Goal: Task Accomplishment & Management: Manage account settings

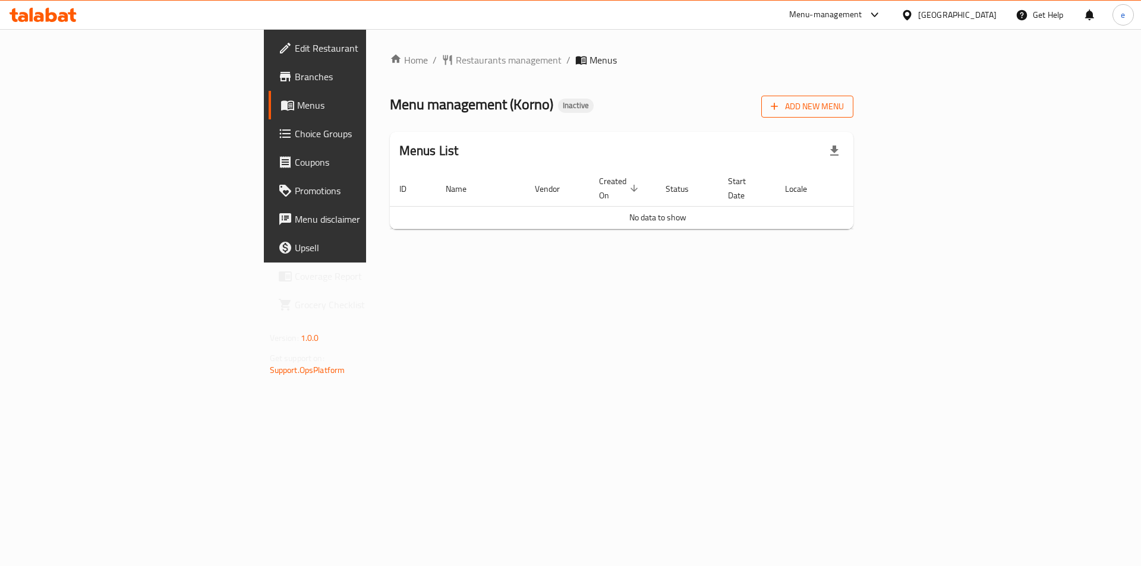
click at [844, 114] on span "Add New Menu" at bounding box center [807, 106] width 73 height 15
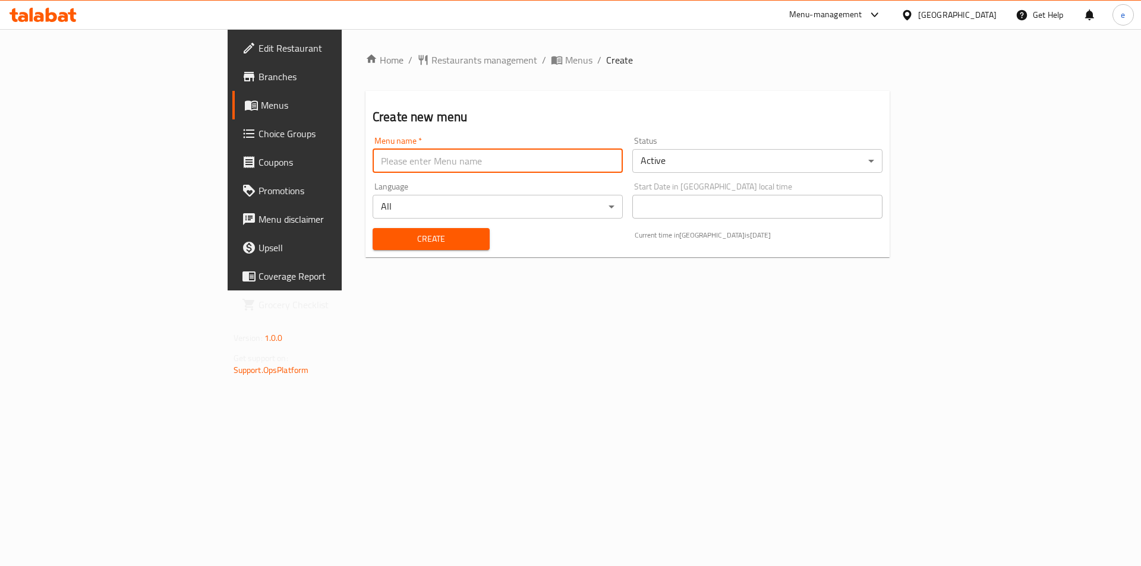
click at [550, 166] on input "text" at bounding box center [498, 161] width 250 height 24
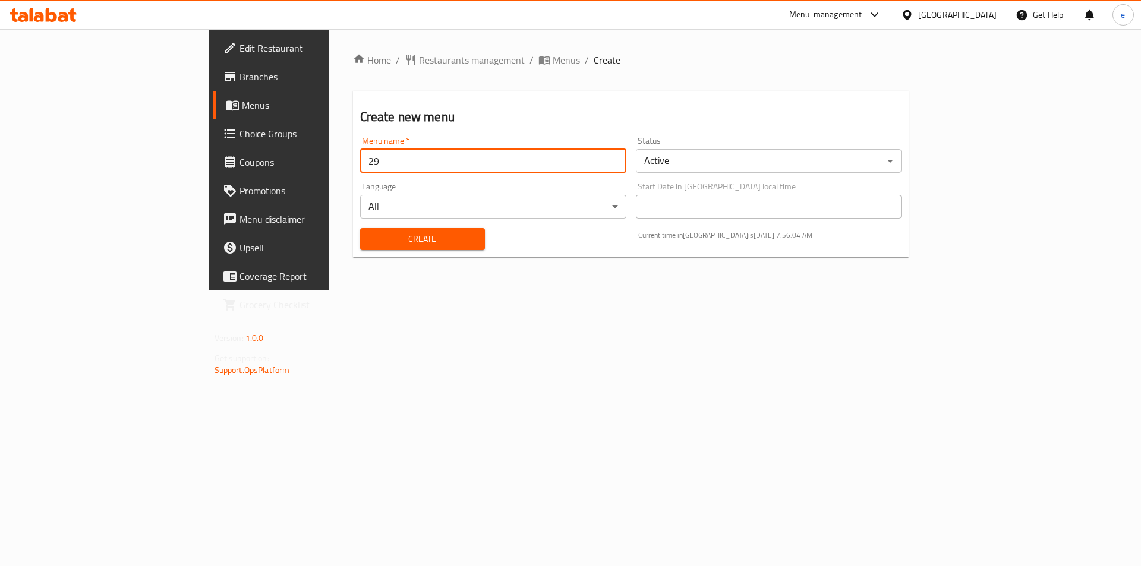
click at [364, 165] on input "29" at bounding box center [493, 161] width 266 height 24
type input "[DATE]"
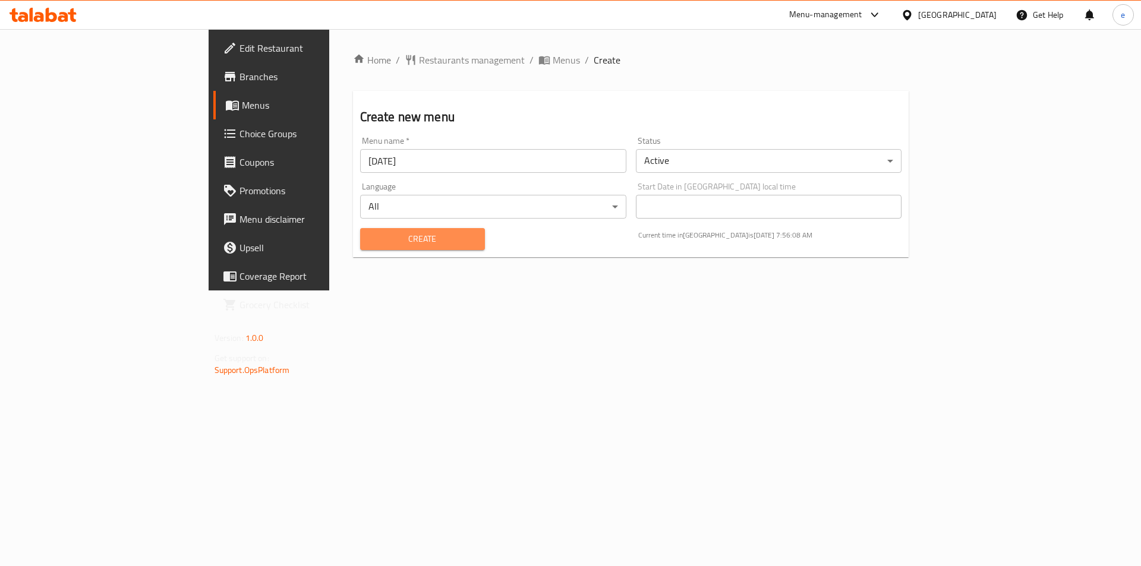
click at [370, 237] on span "Create" at bounding box center [423, 239] width 106 height 15
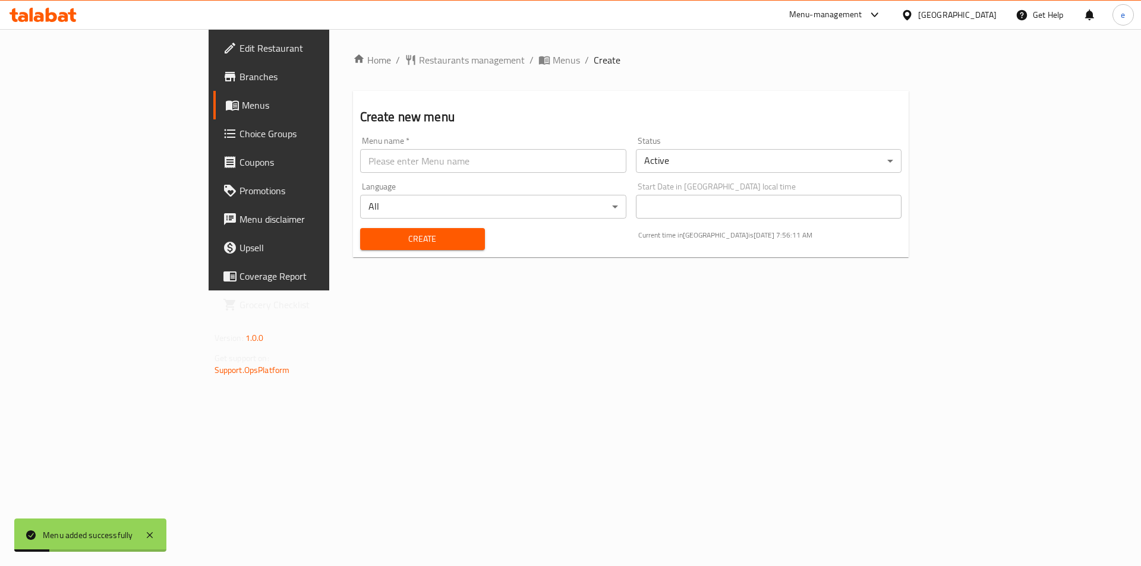
click at [213, 116] on link "Menus" at bounding box center [306, 105] width 186 height 29
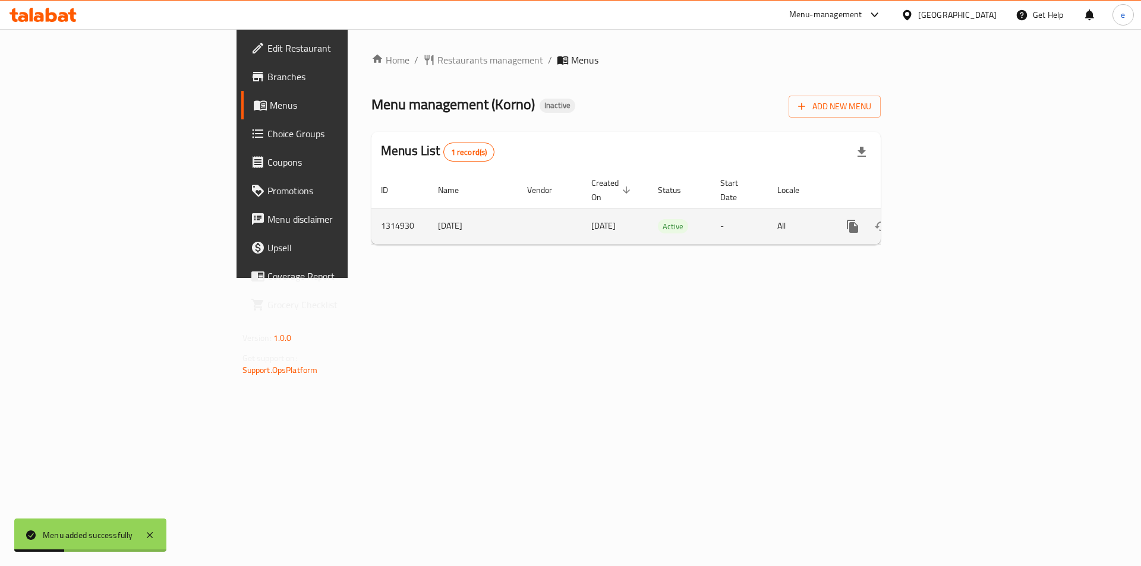
click at [946, 219] on icon "enhanced table" at bounding box center [938, 226] width 14 height 14
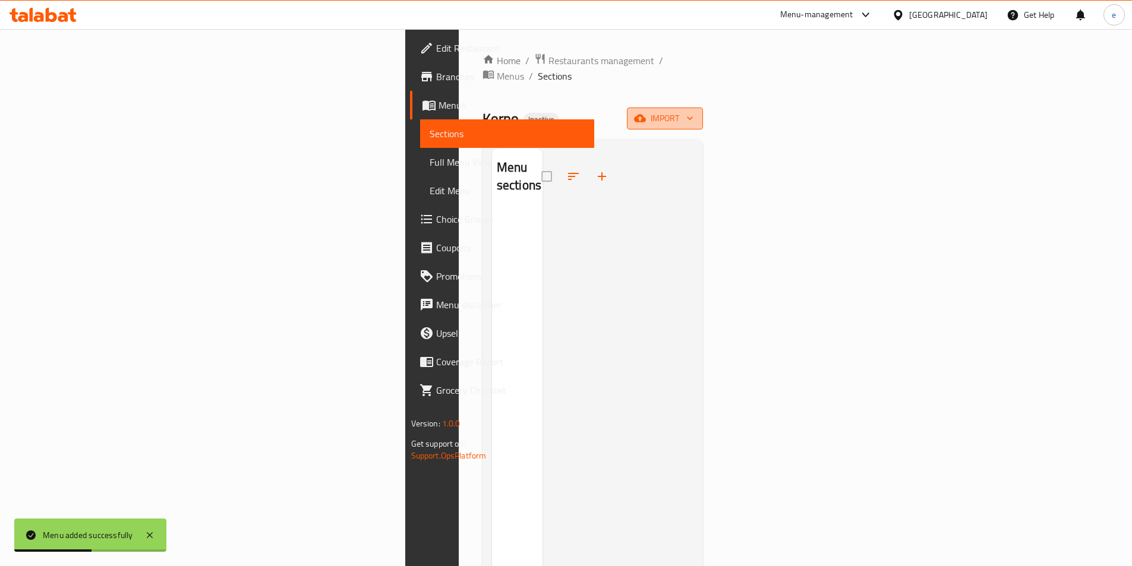
click at [694, 111] on span "import" at bounding box center [665, 118] width 57 height 15
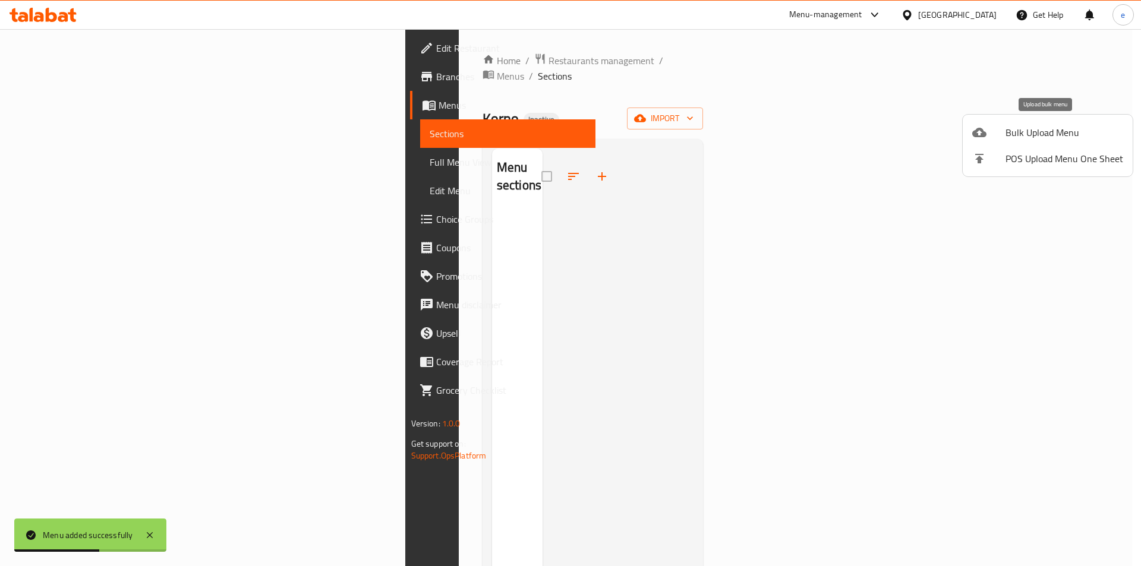
click at [1006, 134] on span "Bulk Upload Menu" at bounding box center [1065, 132] width 118 height 14
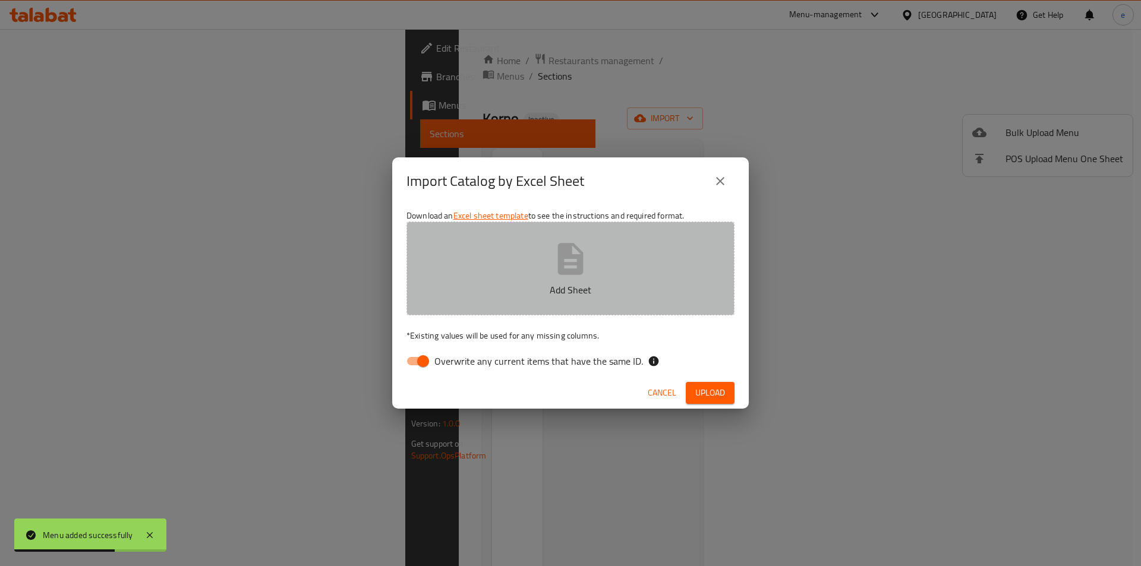
click at [531, 253] on button "Add Sheet" at bounding box center [571, 269] width 328 height 94
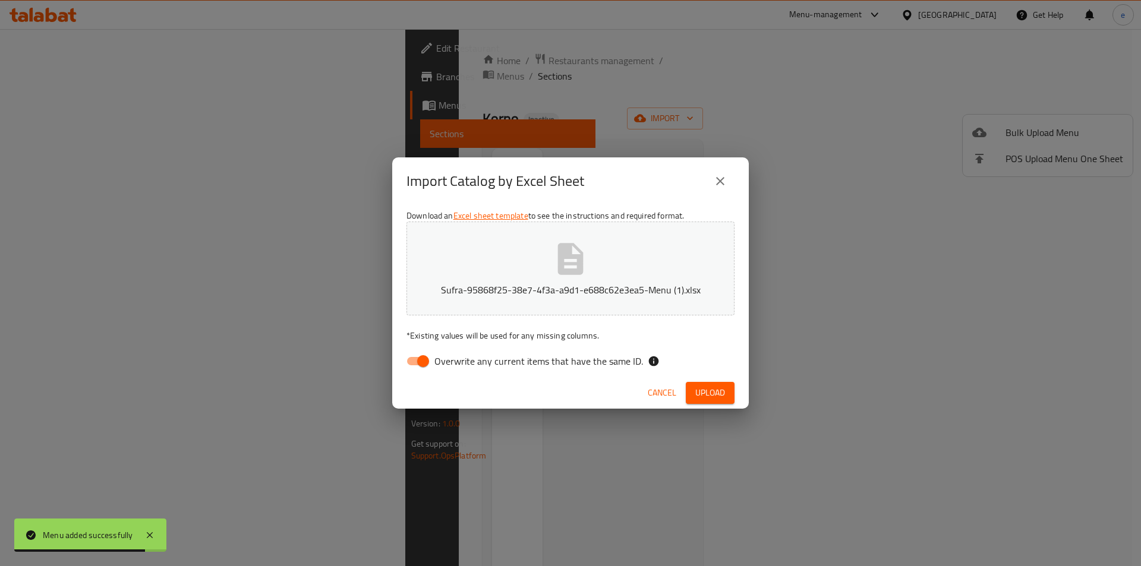
click at [421, 363] on input "Overwrite any current items that have the same ID." at bounding box center [423, 361] width 68 height 23
checkbox input "false"
click at [707, 389] on span "Upload" at bounding box center [710, 393] width 30 height 15
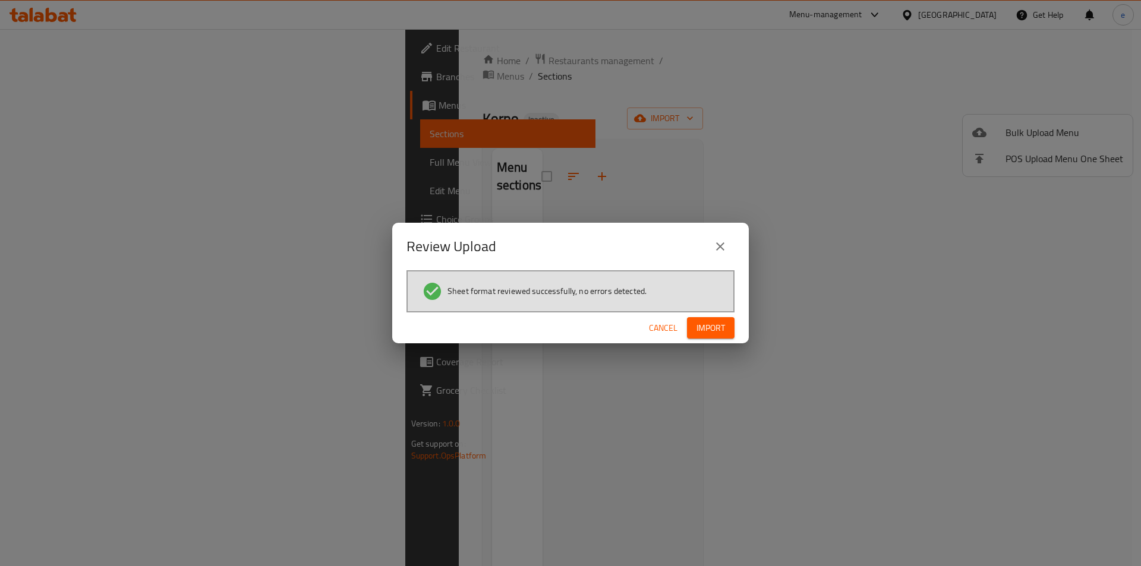
click at [709, 345] on div "Review Upload Sheet format reviewed successfully, no errors detected. Cancel Im…" at bounding box center [570, 283] width 1141 height 566
click at [717, 338] on button "Import" at bounding box center [711, 328] width 48 height 22
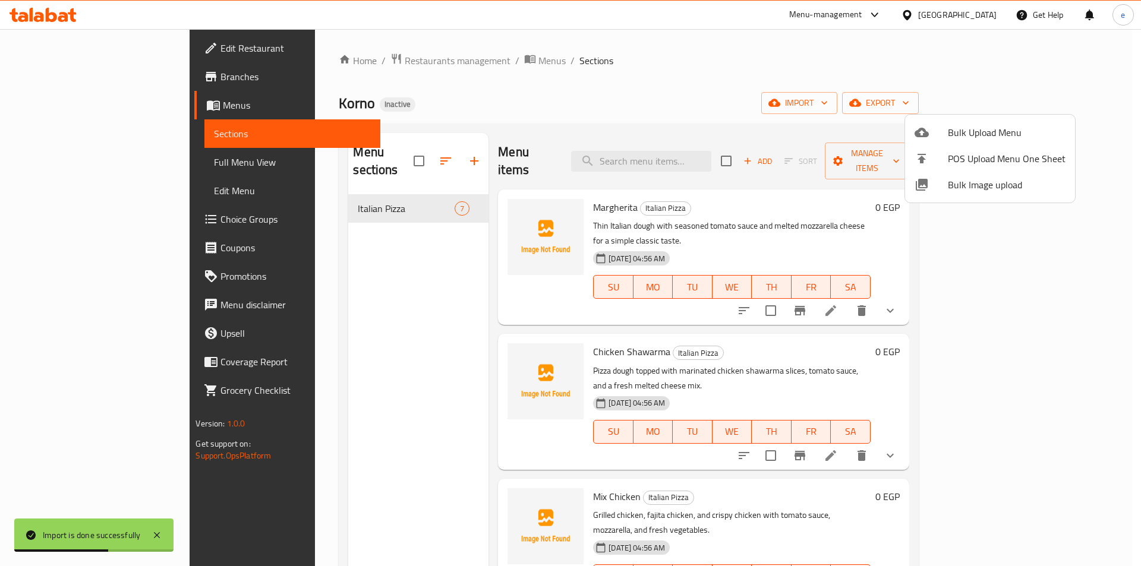
click at [512, 336] on div at bounding box center [570, 283] width 1141 height 566
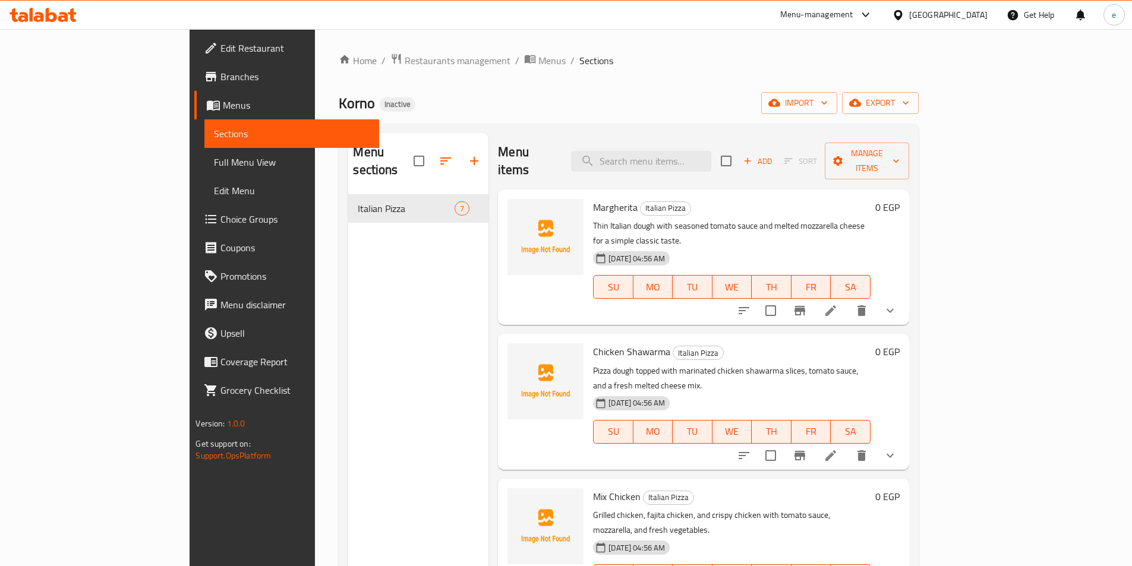
click at [204, 171] on link "Full Menu View" at bounding box center [291, 162] width 174 height 29
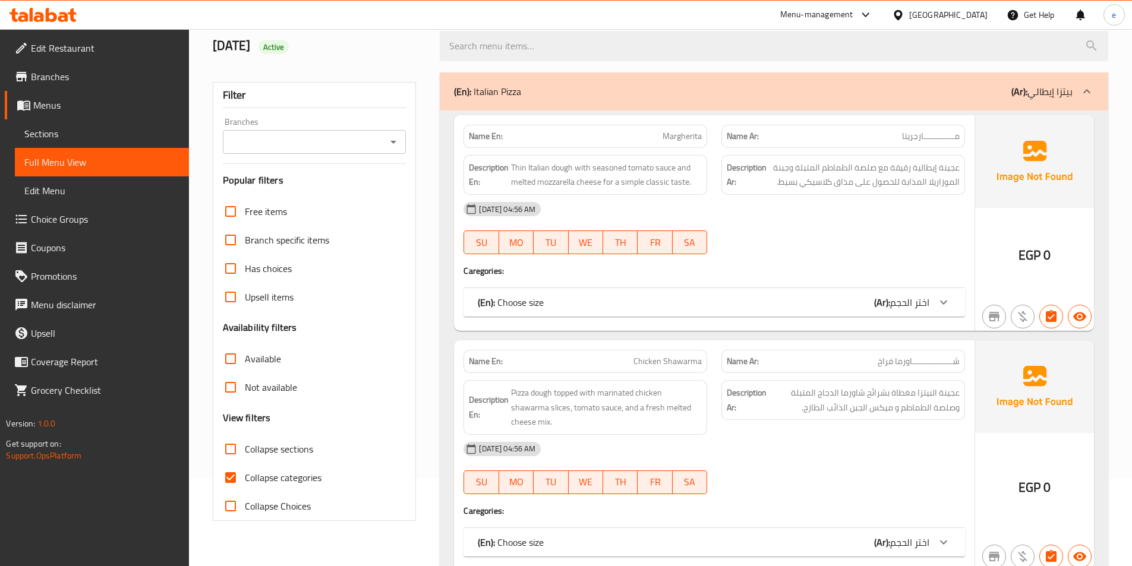
scroll to position [357, 0]
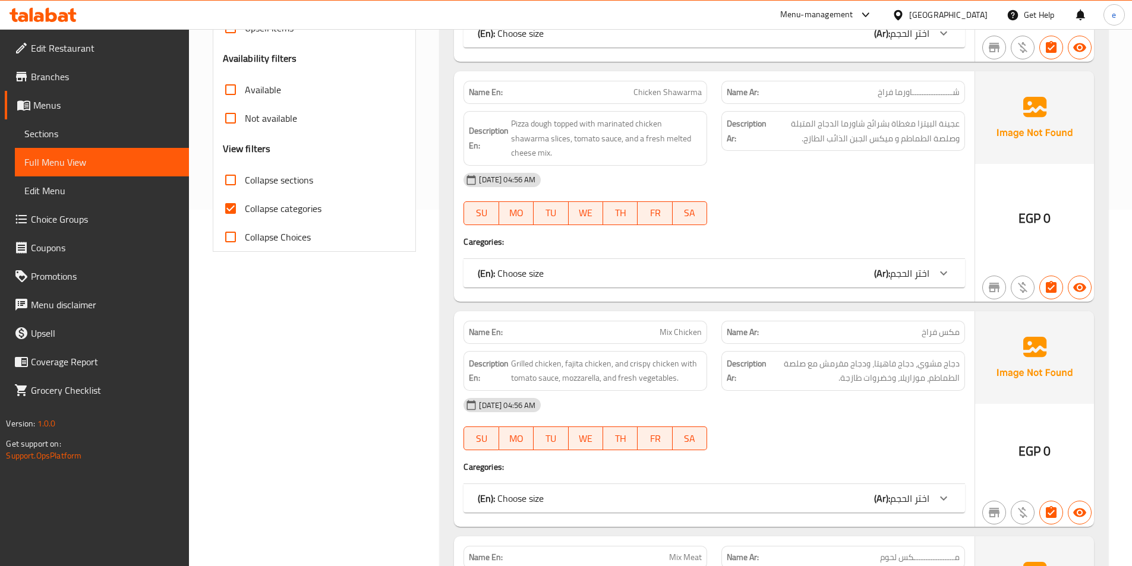
click at [264, 208] on span "Collapse categories" at bounding box center [283, 208] width 77 height 14
click at [245, 208] on input "Collapse categories" at bounding box center [230, 208] width 29 height 29
checkbox input "false"
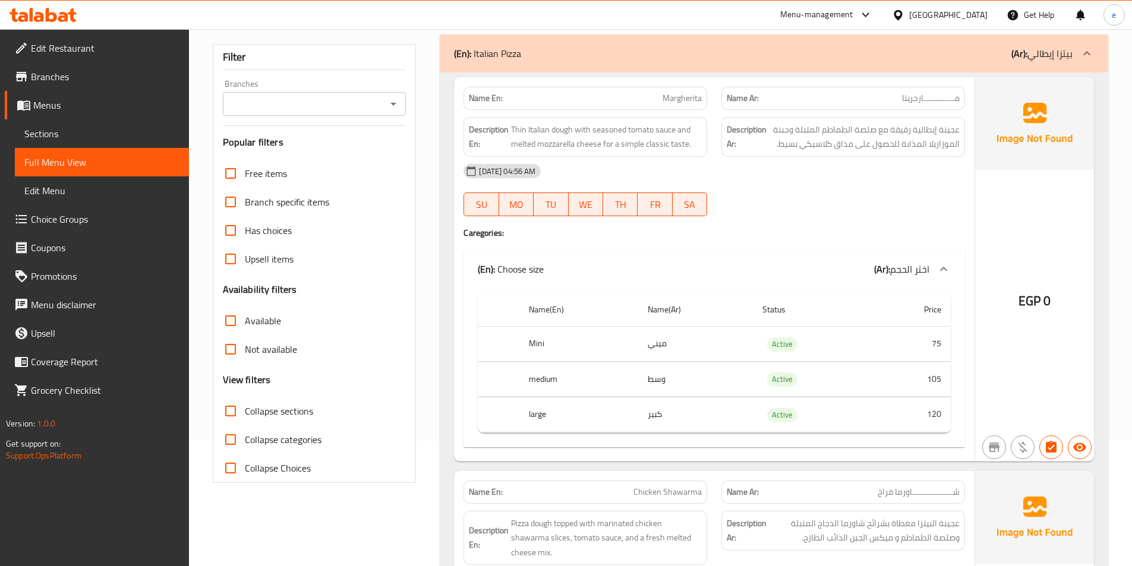
scroll to position [0, 0]
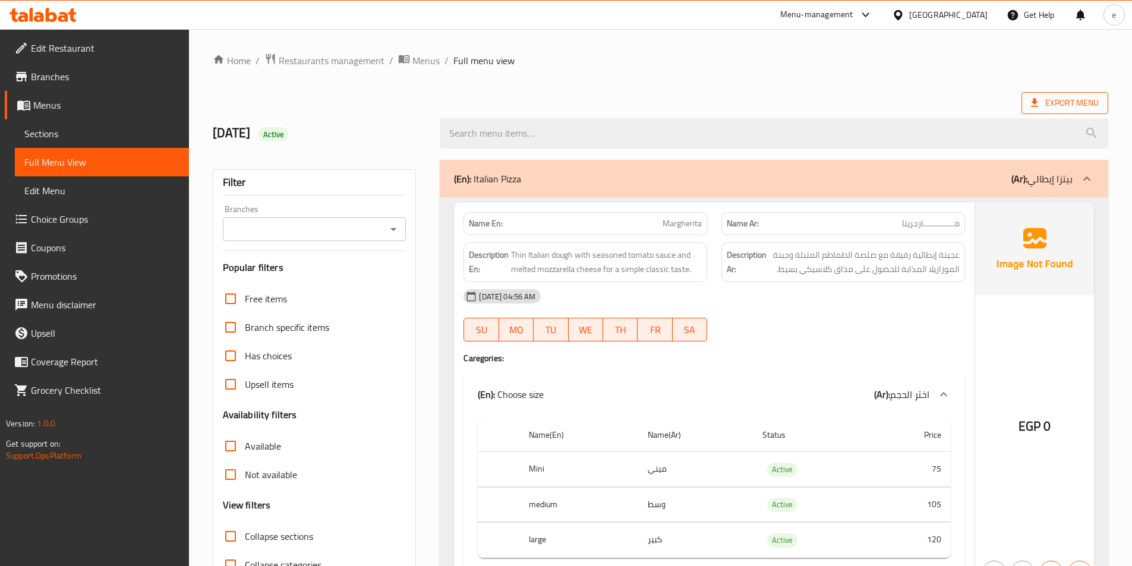
click at [1082, 105] on span "Export Menu" at bounding box center [1065, 103] width 68 height 15
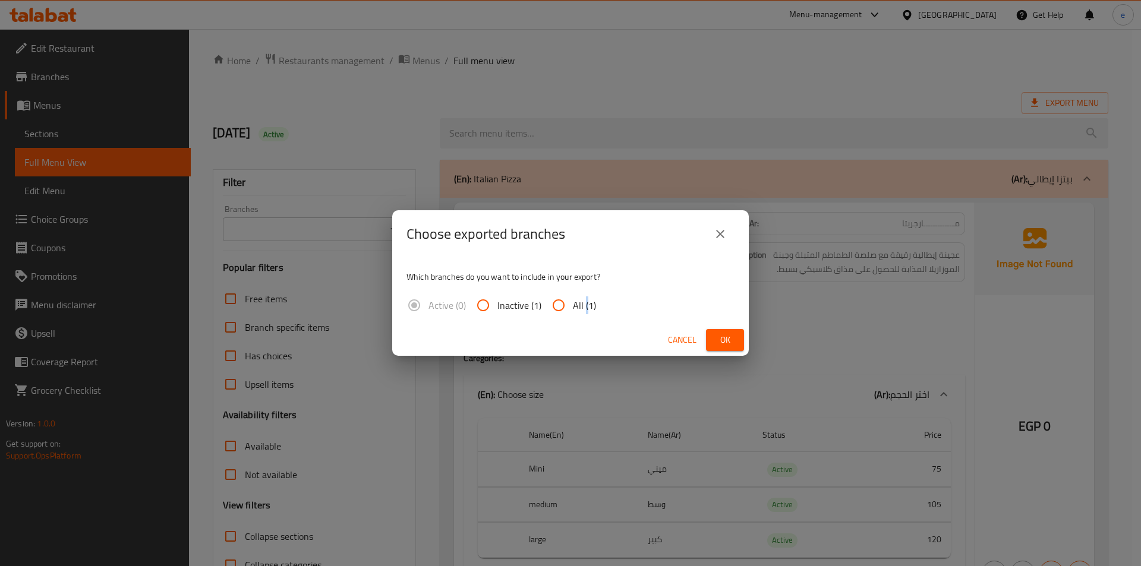
click at [584, 311] on span "All (1)" at bounding box center [584, 305] width 23 height 14
drag, startPoint x: 580, startPoint y: 315, endPoint x: 574, endPoint y: 314, distance: 6.1
click at [578, 314] on label "All (1)" at bounding box center [570, 305] width 52 height 29
click at [560, 305] on input "All (1)" at bounding box center [558, 305] width 29 height 29
radio input "true"
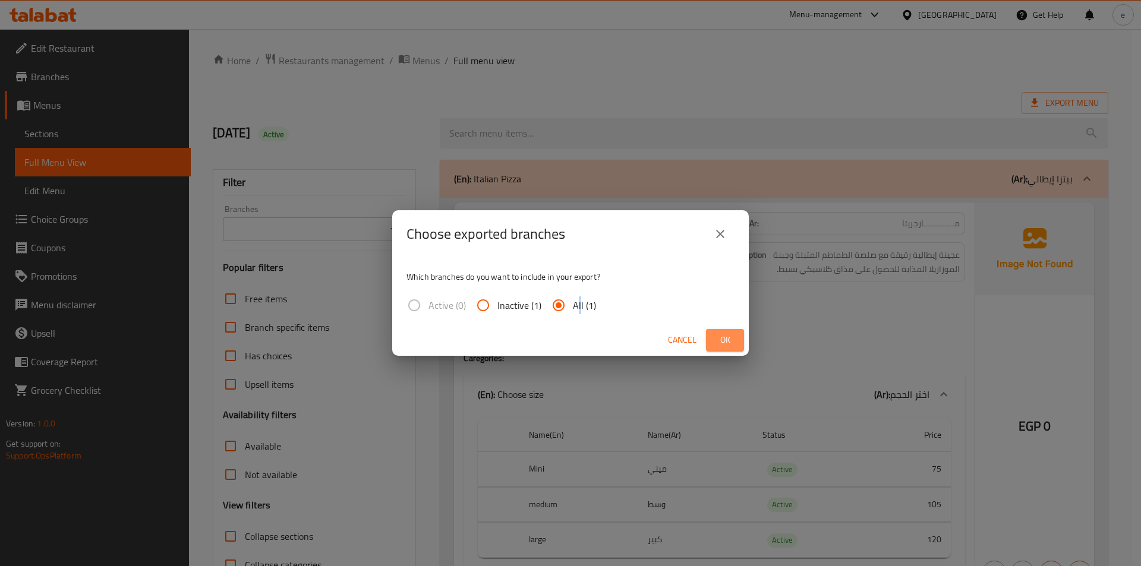
click at [720, 341] on span "Ok" at bounding box center [725, 340] width 19 height 15
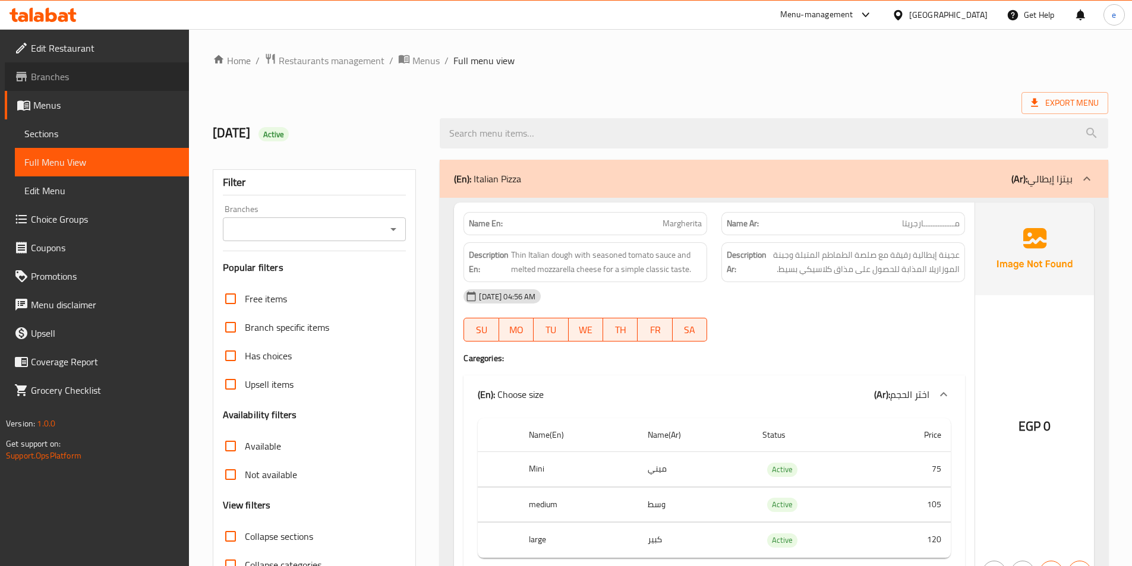
click at [60, 80] on span "Branches" at bounding box center [105, 77] width 149 height 14
